Goal: Transaction & Acquisition: Purchase product/service

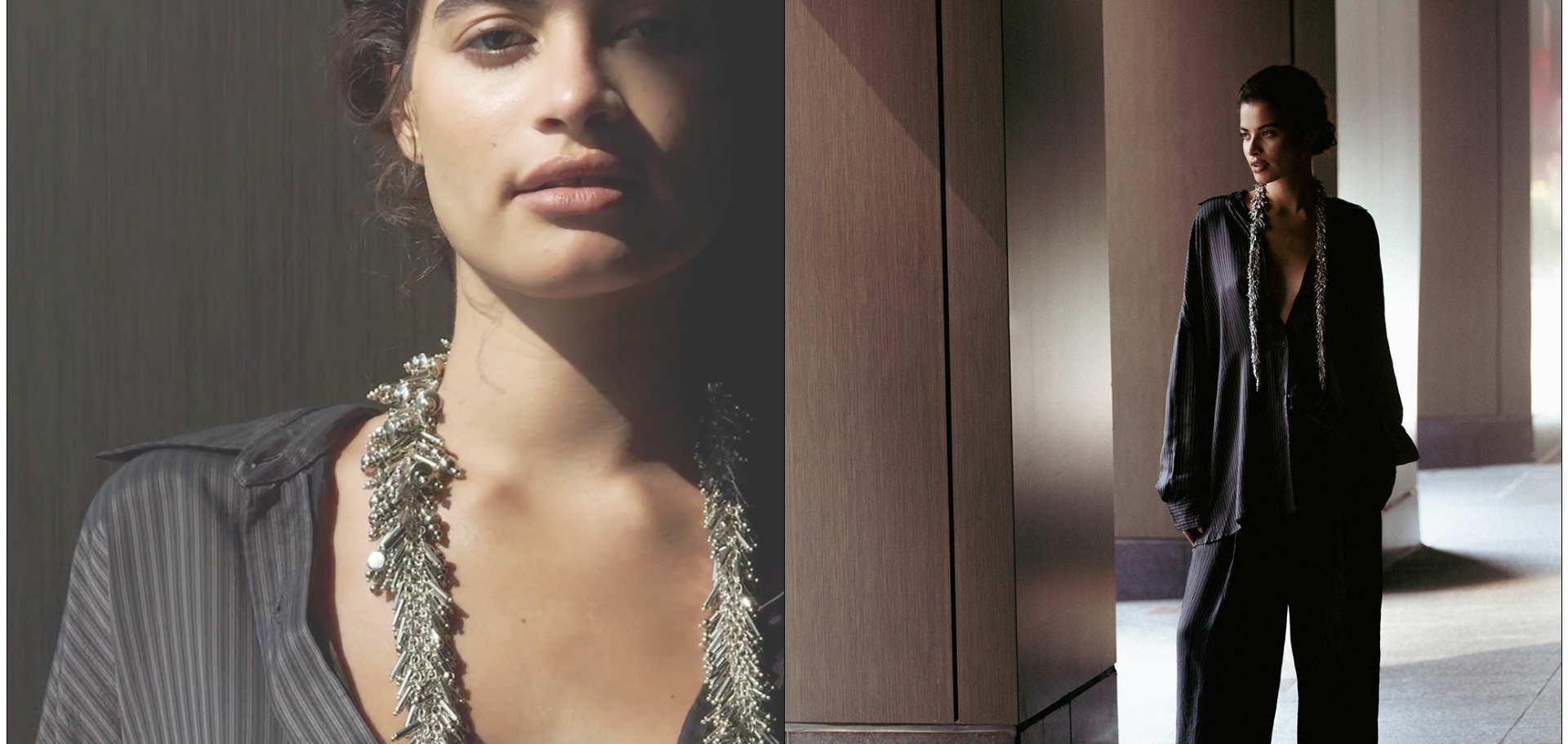
scroll to position [164, 0]
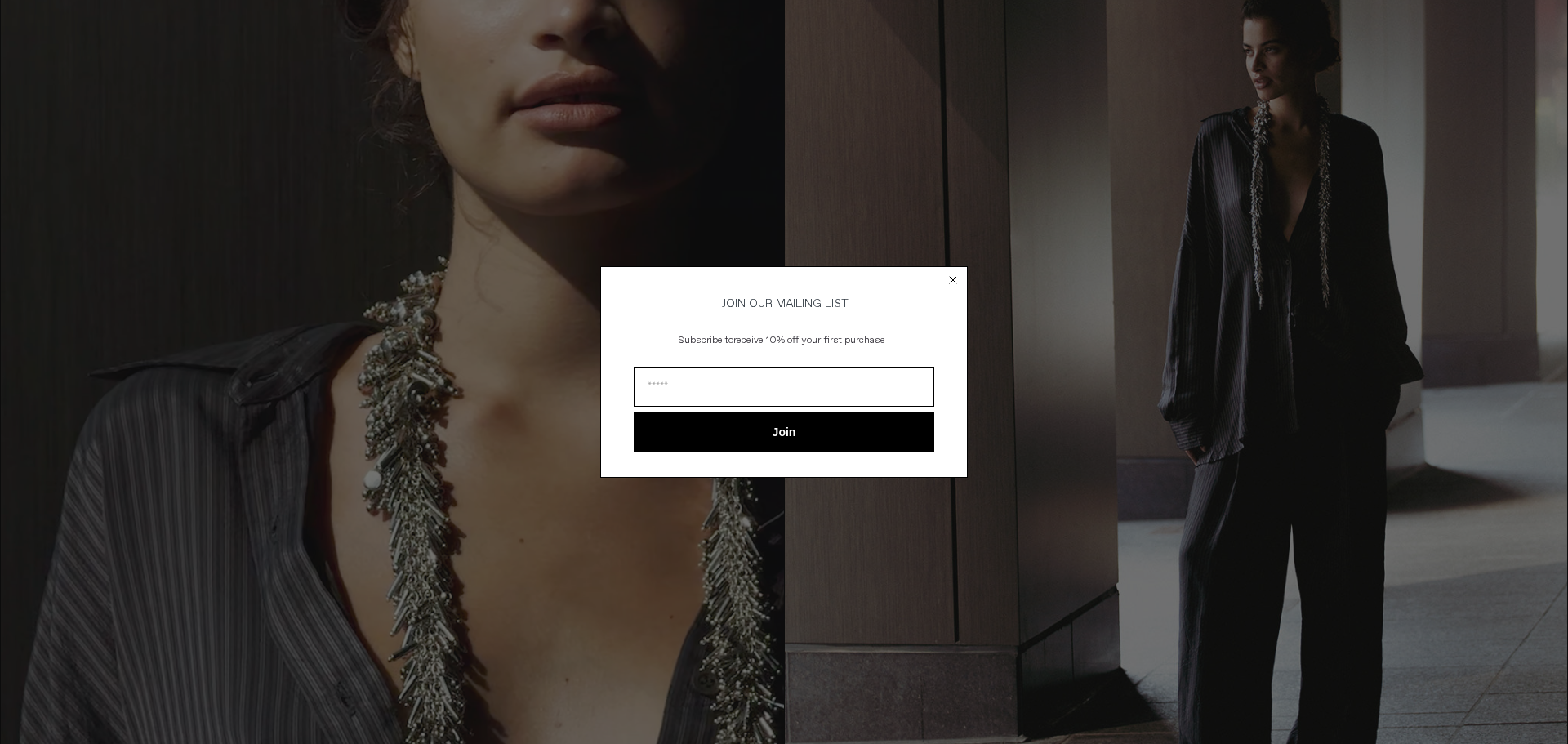
click at [946, 272] on icon "Close dialog" at bounding box center [953, 279] width 16 height 16
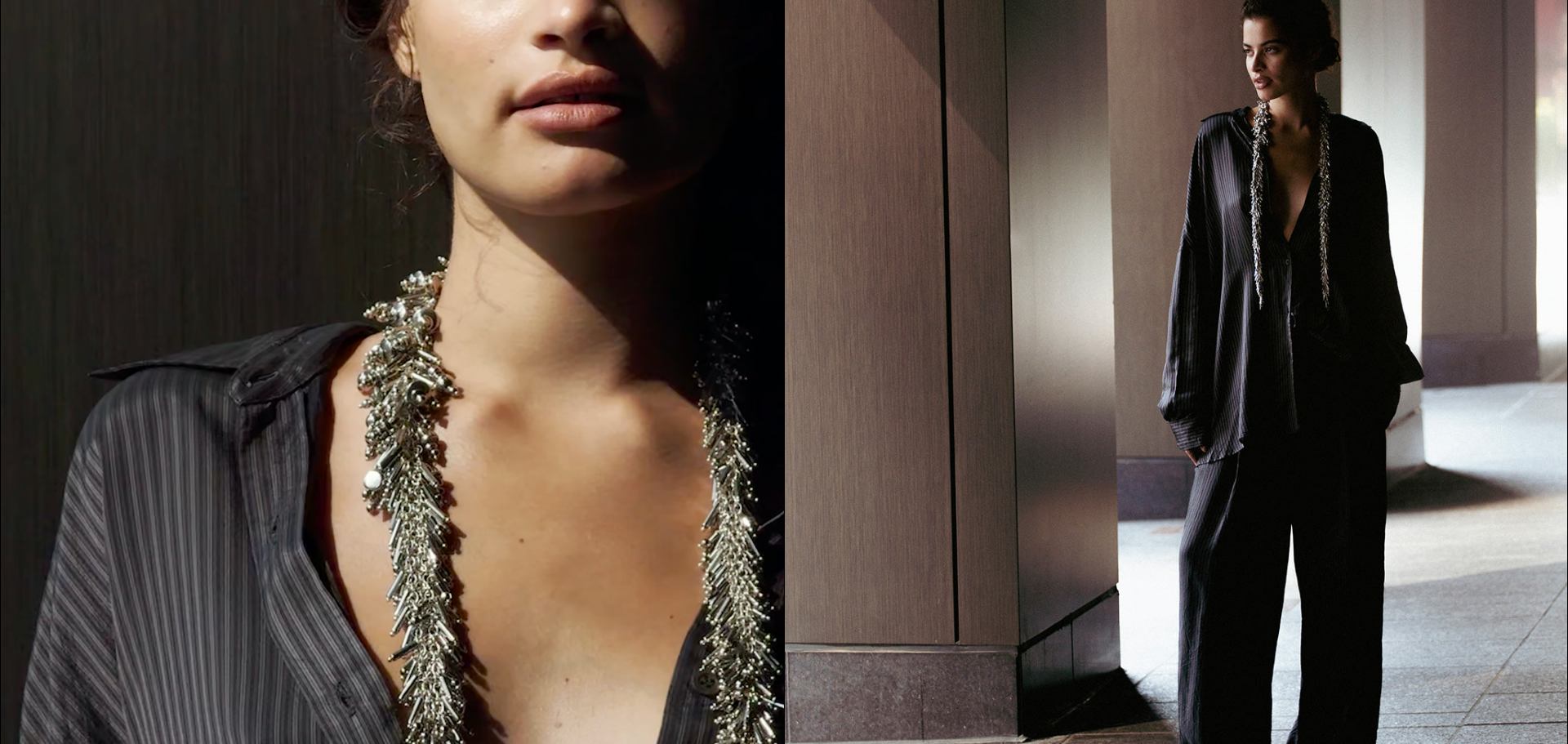
click at [952, 275] on div "Close dialog JOIN OUR MAILING LIST Subscribe to receive 10% off your first purc…" at bounding box center [784, 396] width 367 height 243
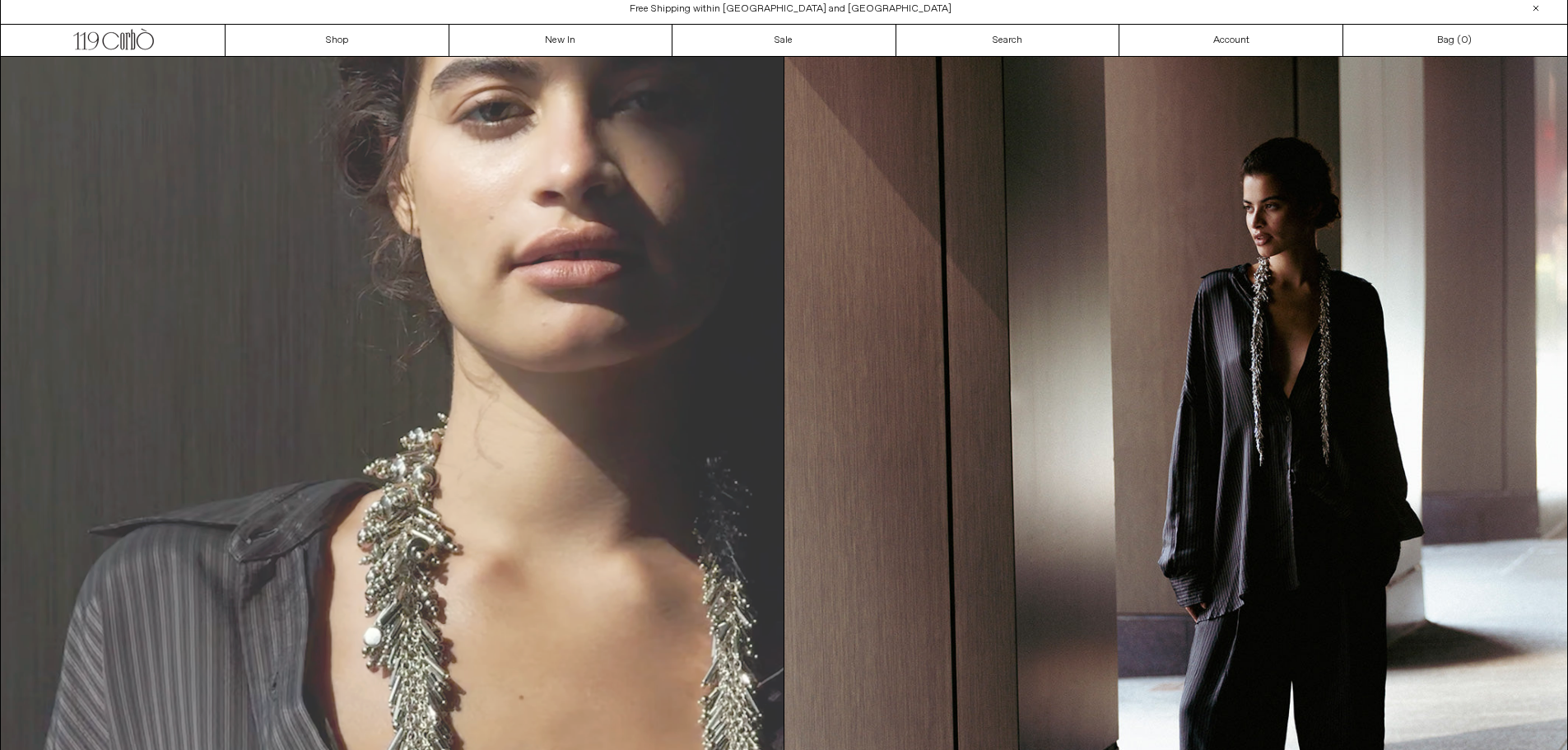
scroll to position [0, 0]
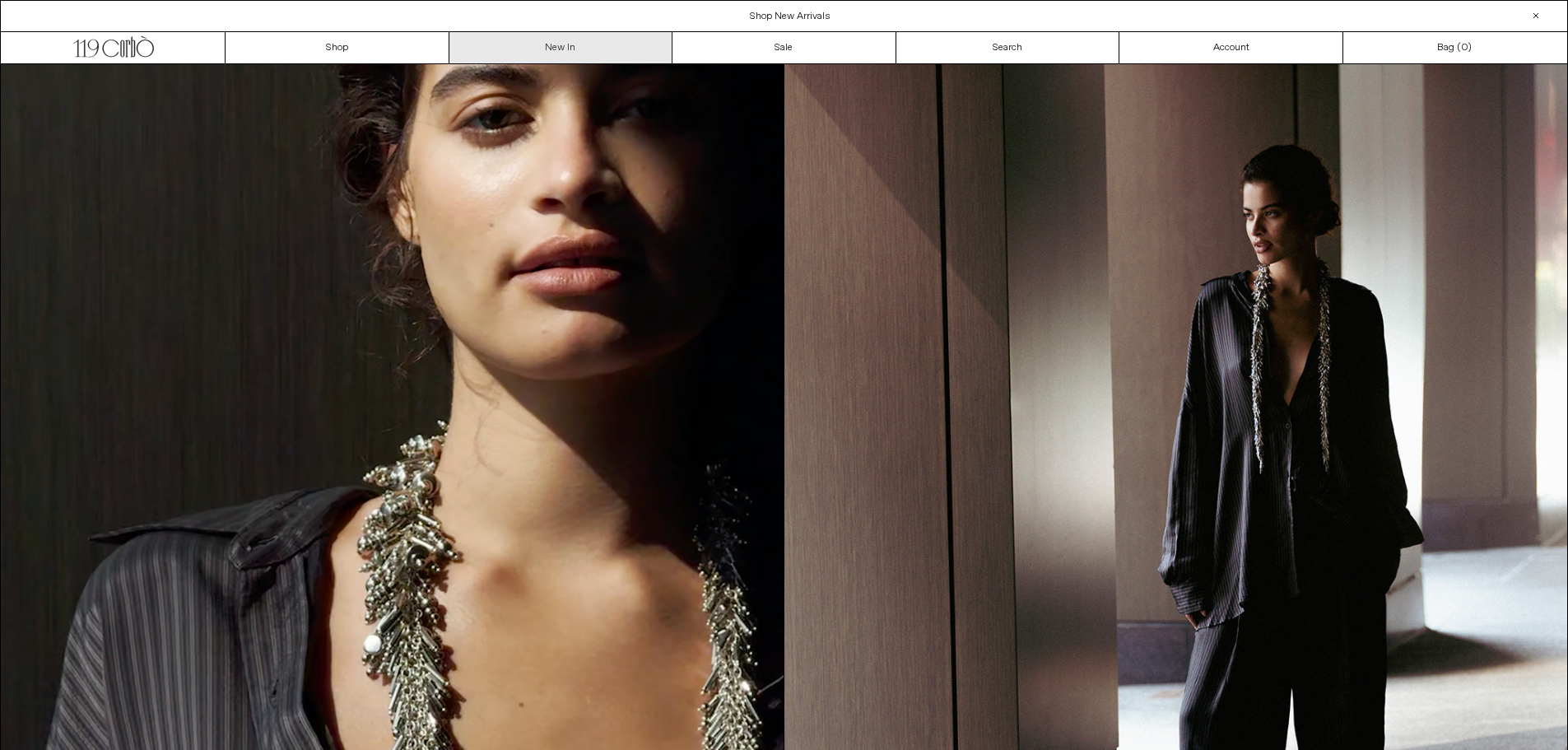
click at [553, 44] on link "New In" at bounding box center [561, 48] width 224 height 31
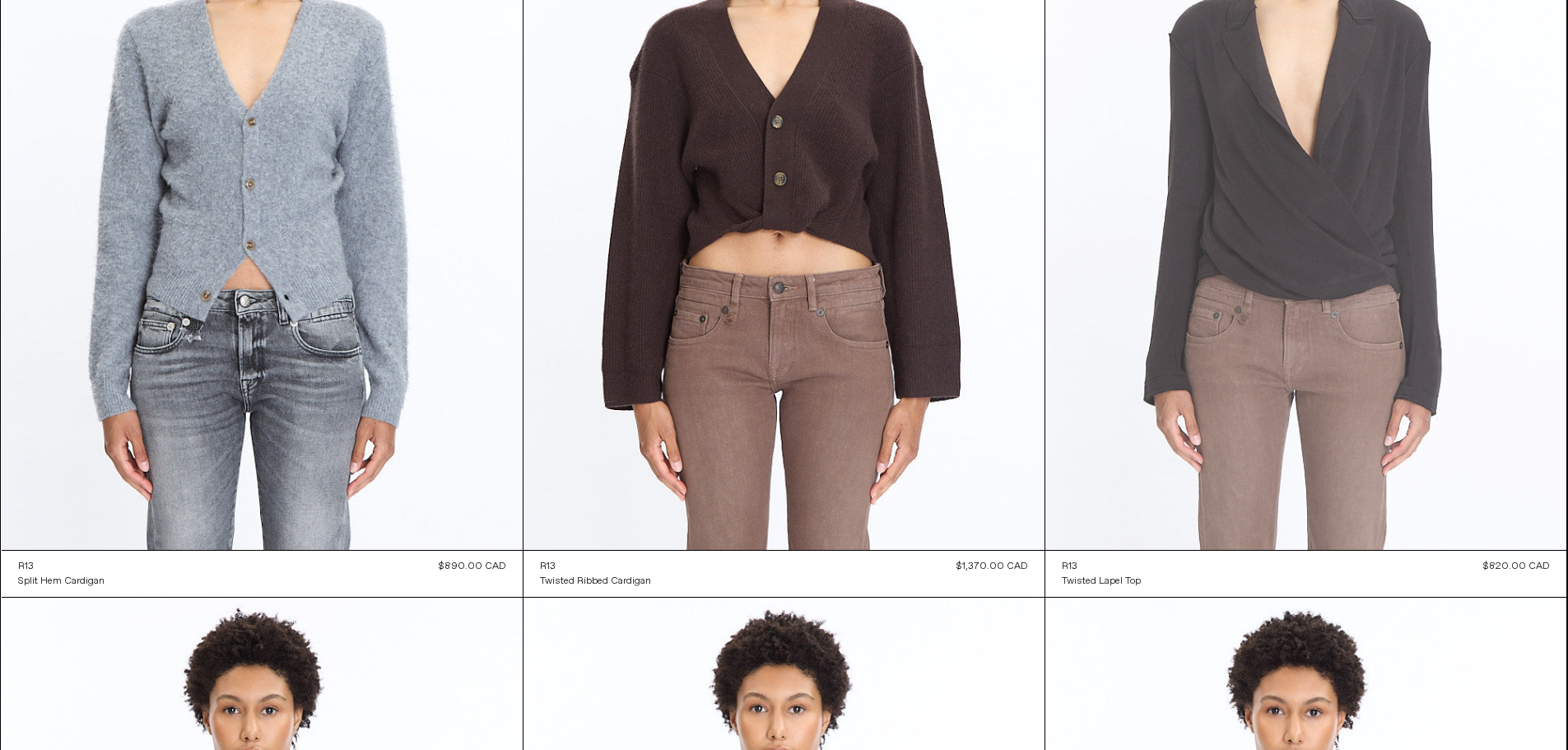
scroll to position [24571, 0]
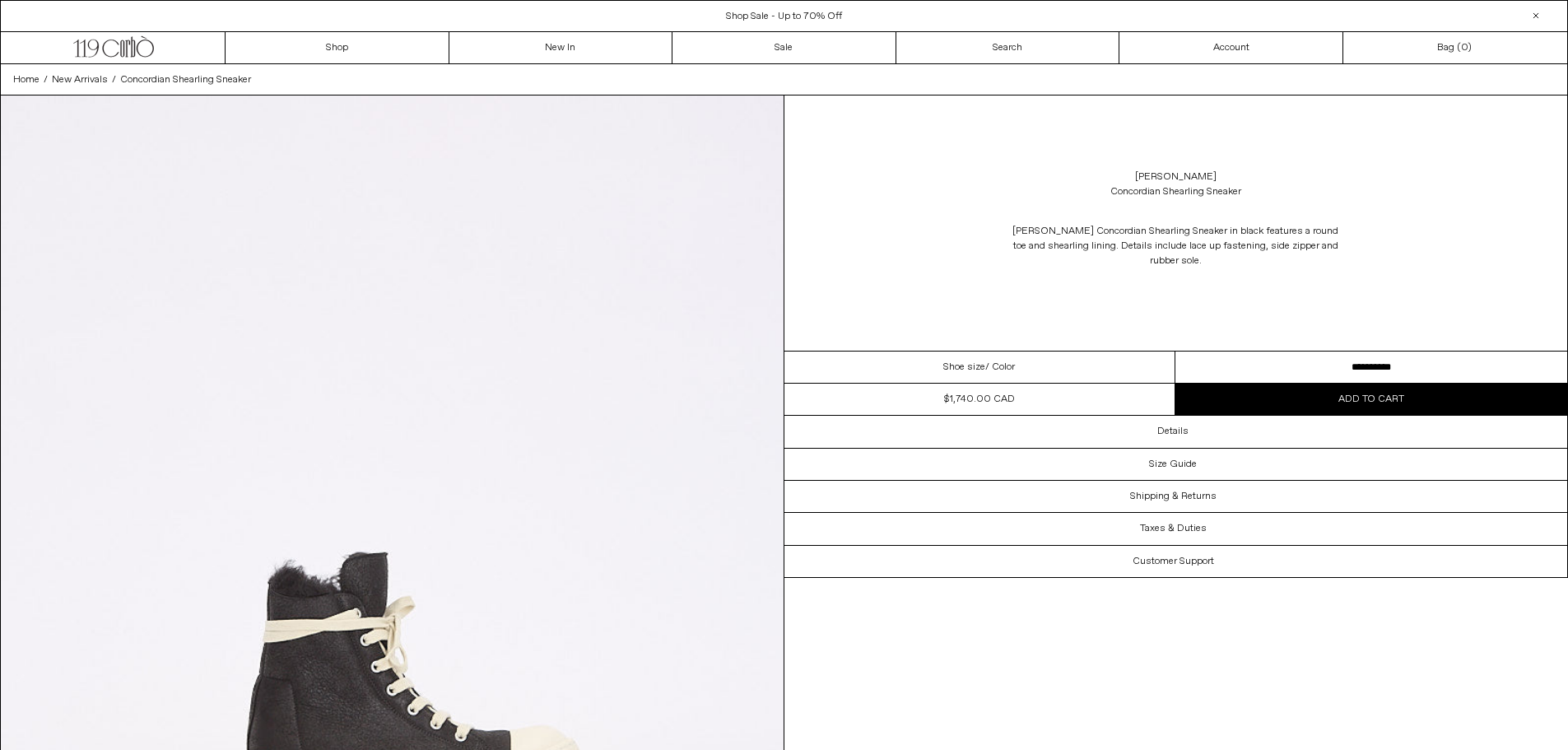
click at [1262, 362] on select "**********" at bounding box center [1372, 368] width 392 height 32
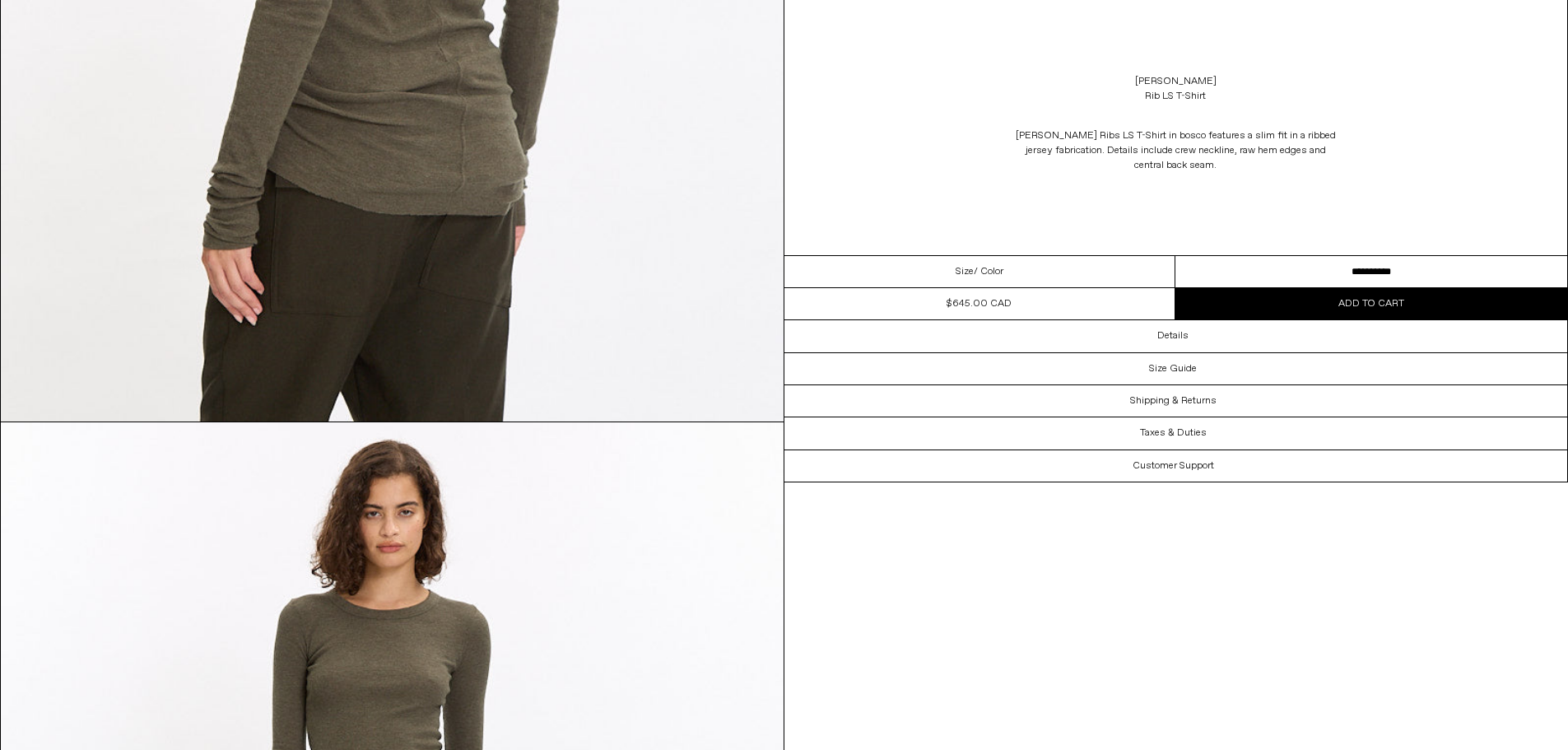
scroll to position [2883, 0]
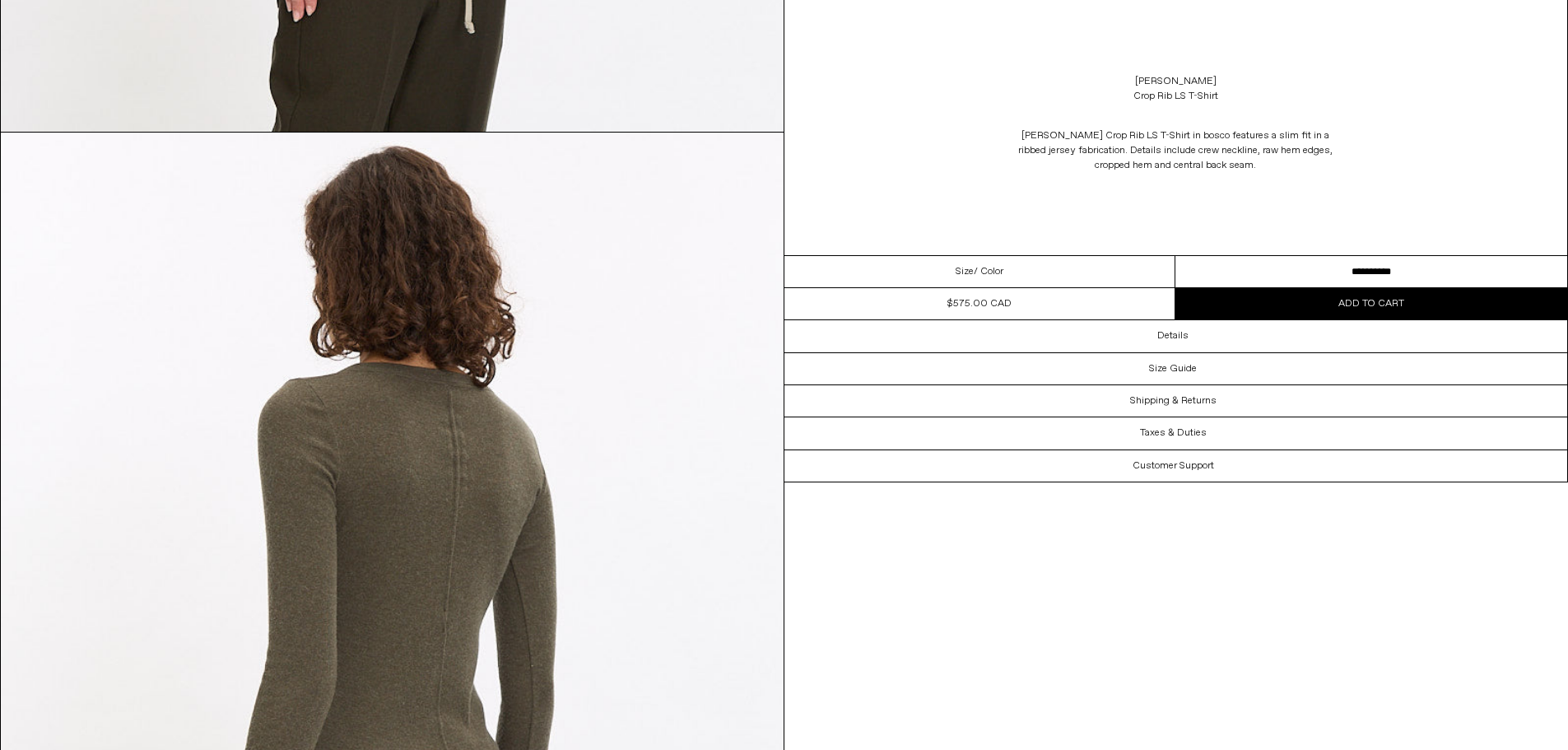
scroll to position [3130, 0]
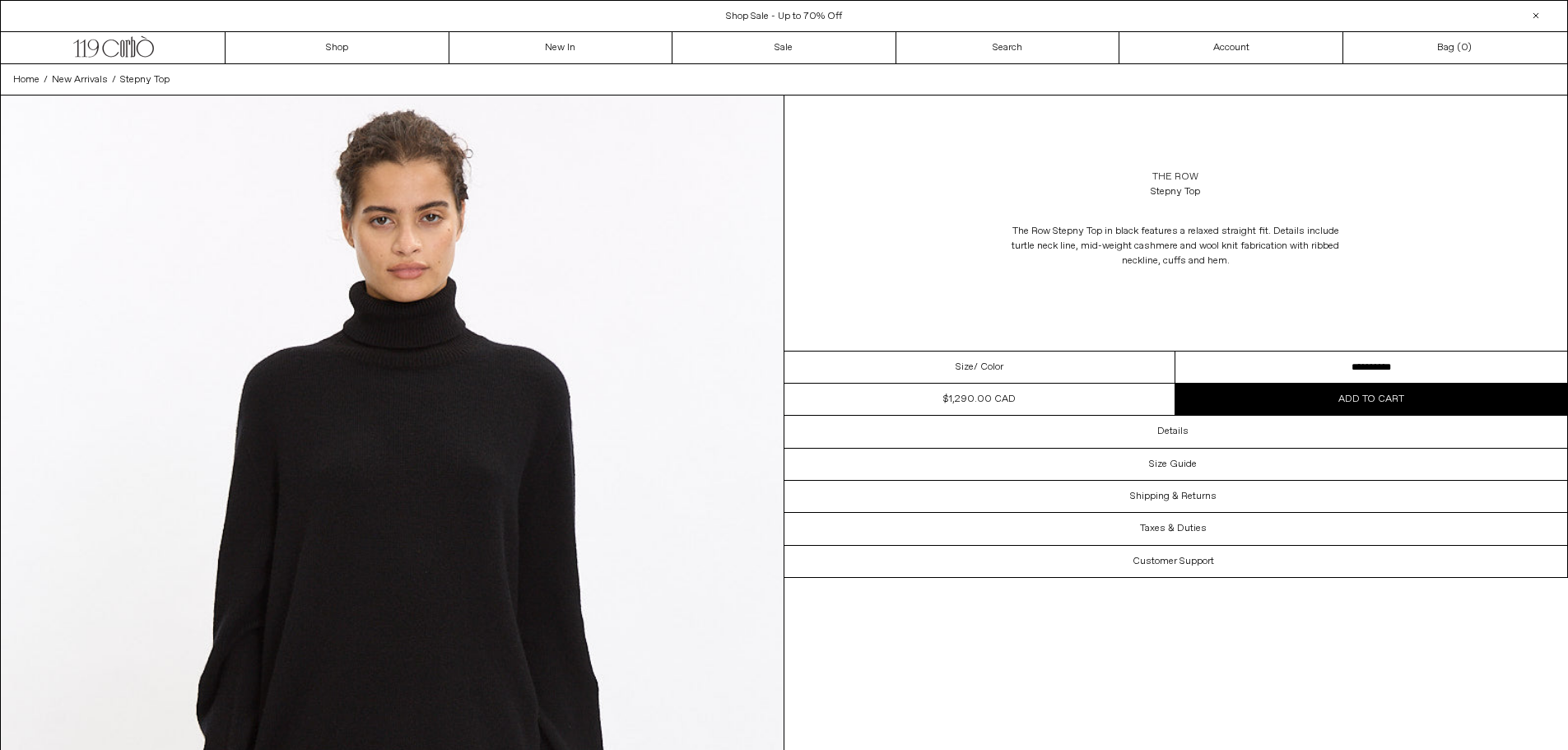
click at [1183, 176] on link "The Row" at bounding box center [1175, 177] width 46 height 15
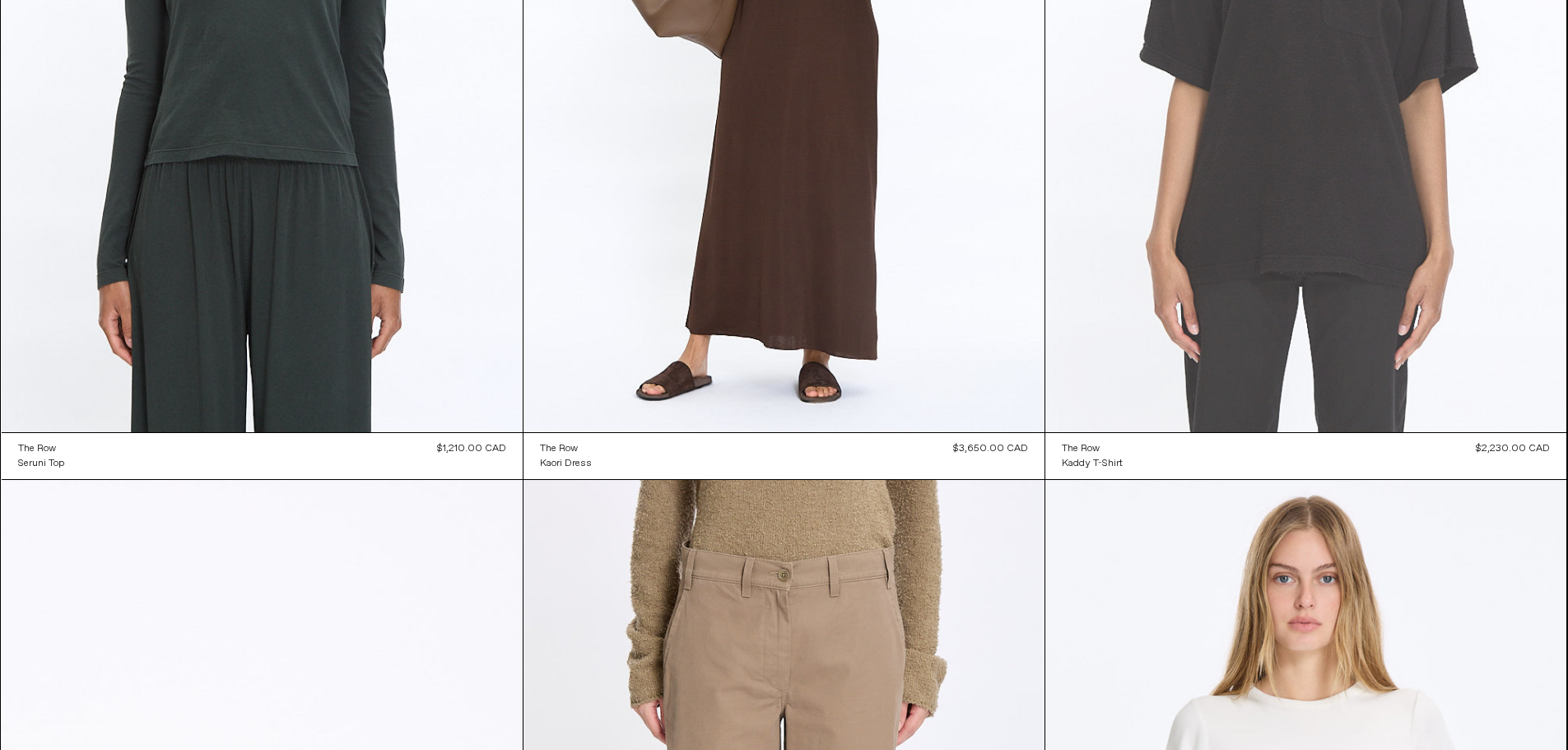
scroll to position [6427, 0]
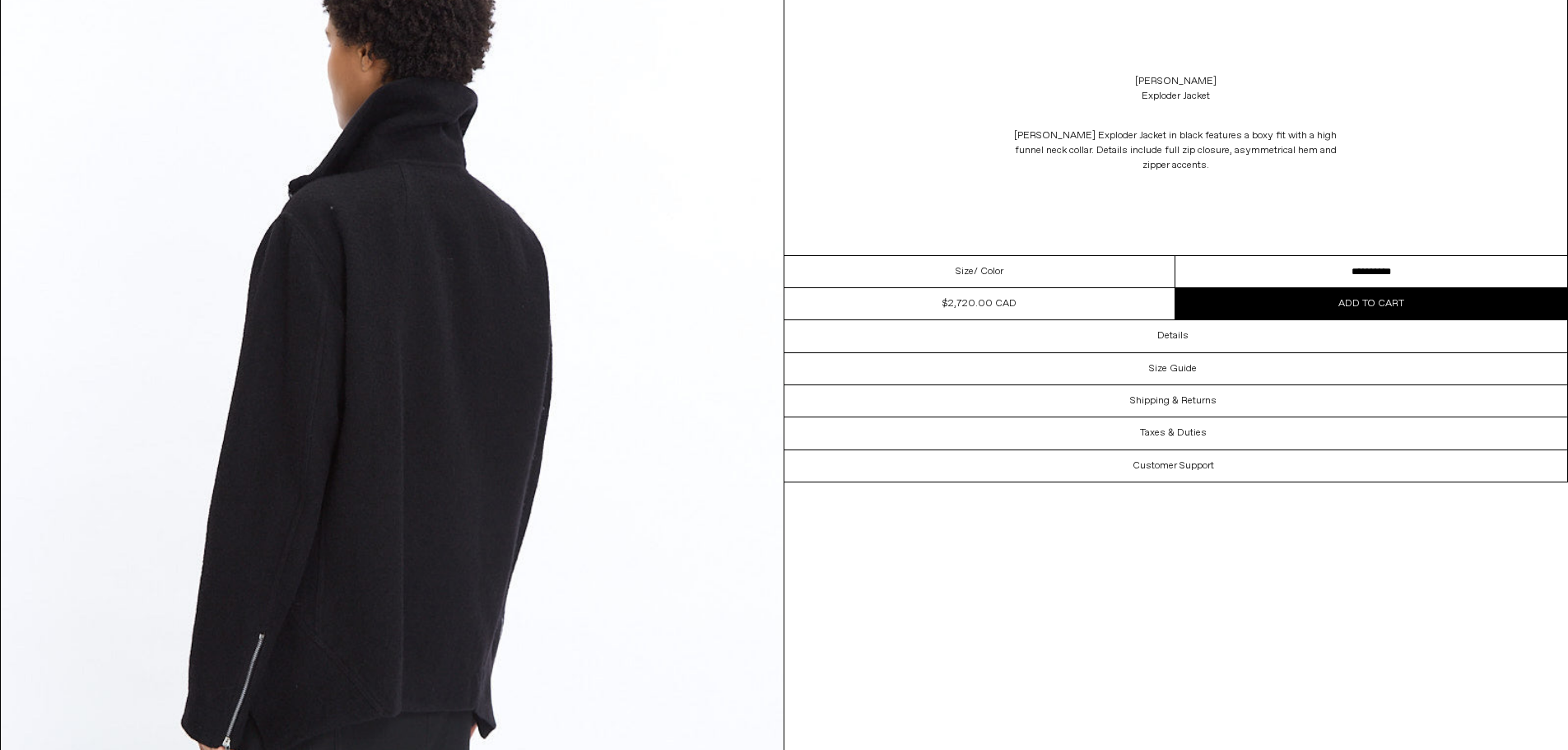
scroll to position [3130, 0]
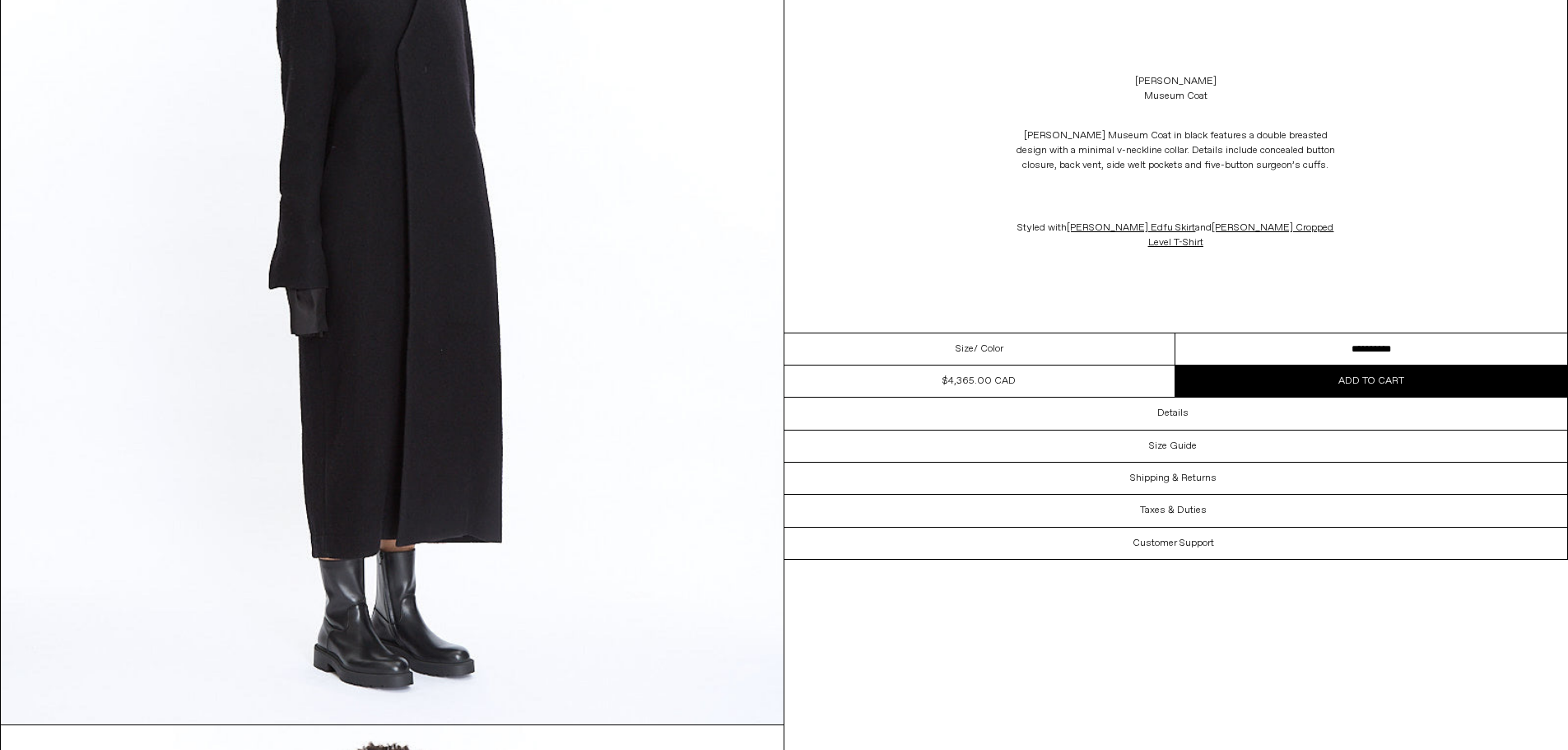
scroll to position [2059, 0]
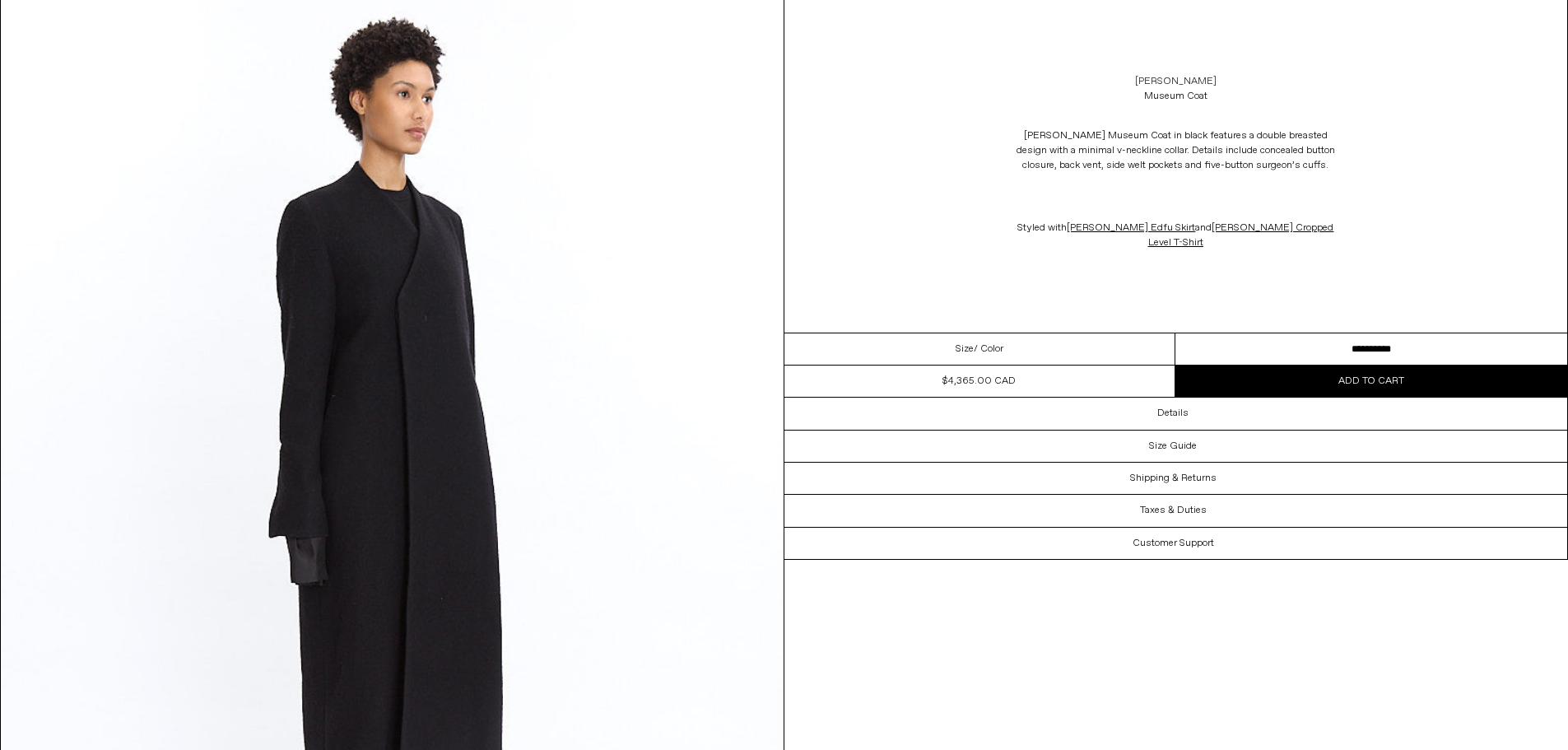
click at [1174, 77] on link "[PERSON_NAME]" at bounding box center [1175, 82] width 81 height 15
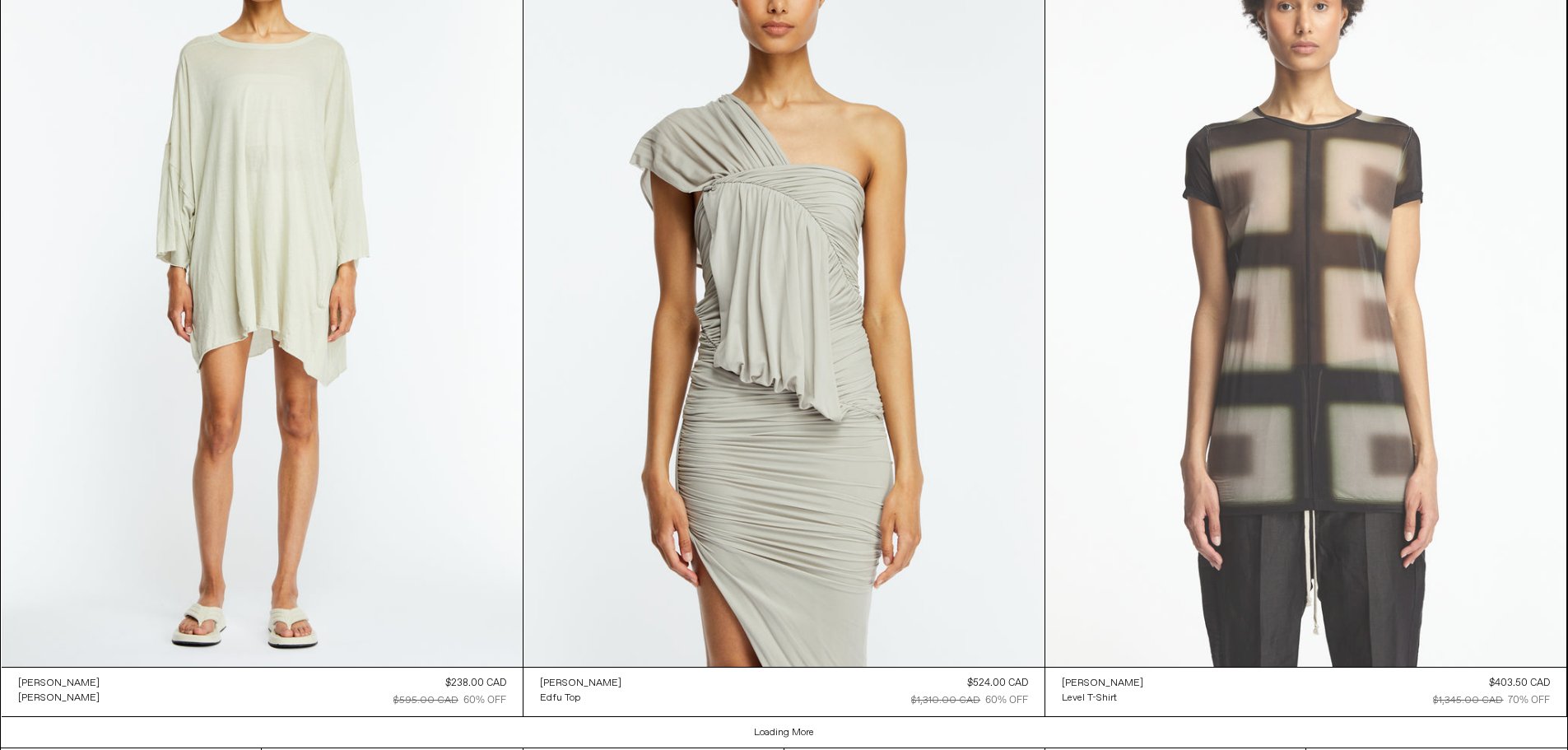
scroll to position [12764, 0]
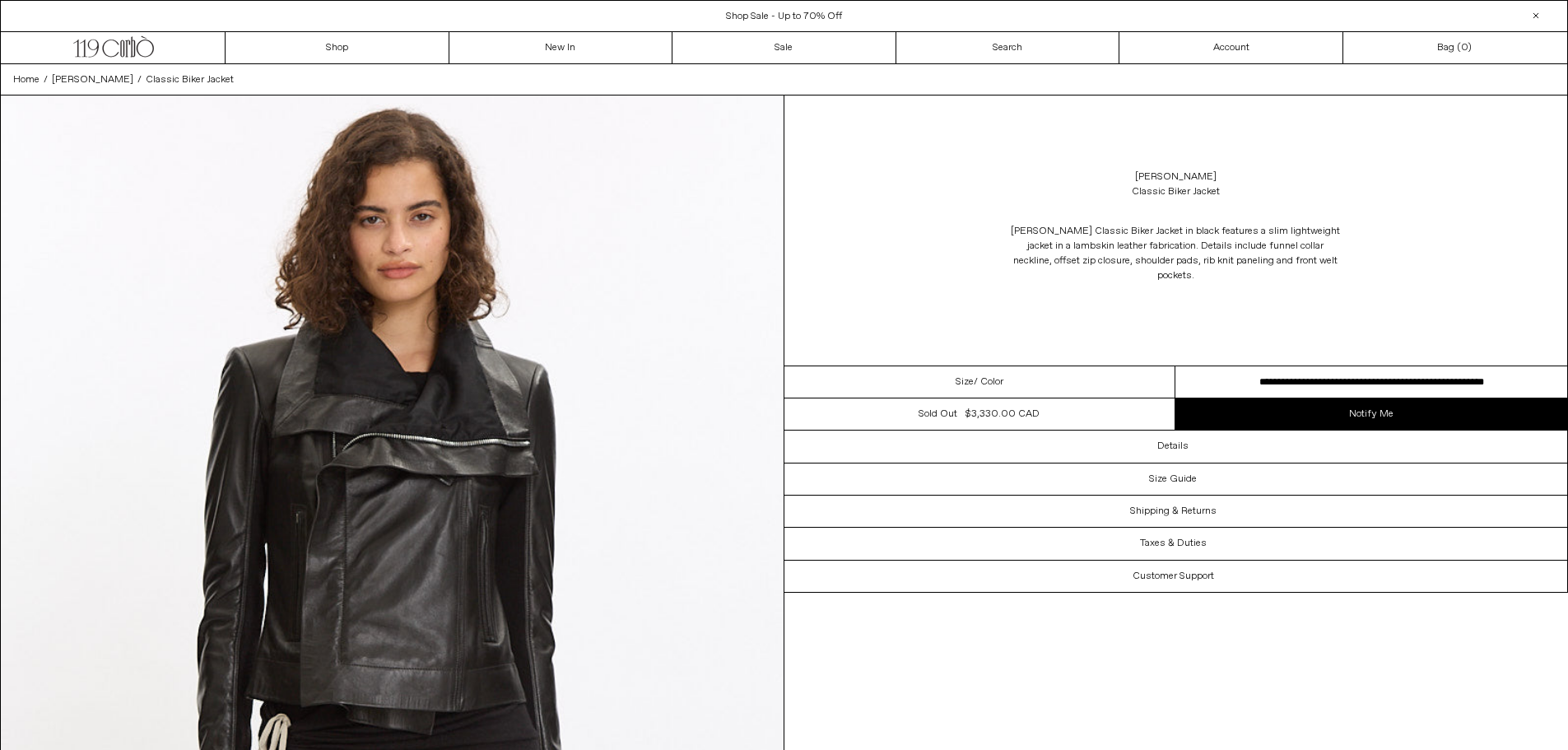
click at [1276, 366] on select "**********" at bounding box center [1372, 383] width 392 height 32
